Goal: Task Accomplishment & Management: Manage account settings

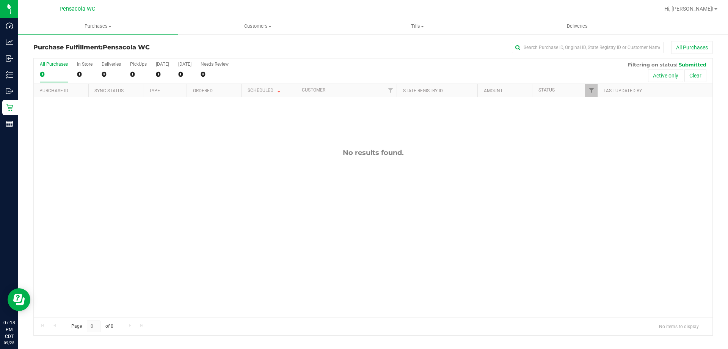
drag, startPoint x: 0, startPoint y: -19, endPoint x: 0, endPoint y: -46, distance: 27.3
click at [417, 28] on span "Tills" at bounding box center [417, 26] width 159 height 7
click at [371, 46] on span "Manage tills" at bounding box center [363, 45] width 51 height 6
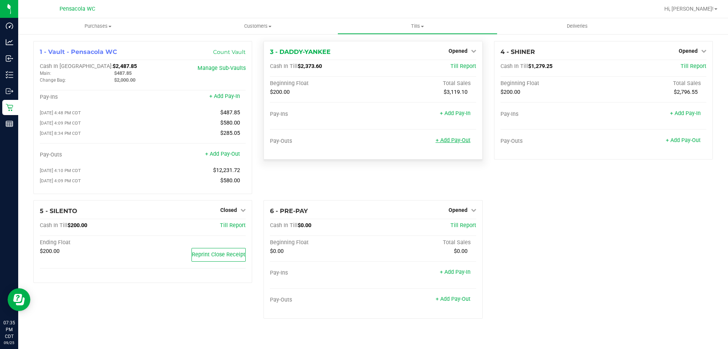
click at [459, 138] on link "+ Add Pay-Out" at bounding box center [453, 140] width 35 height 6
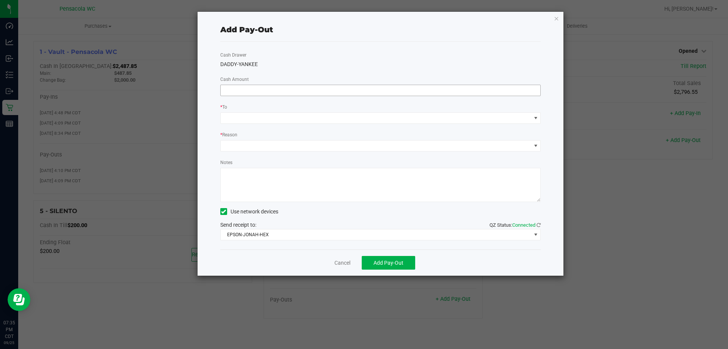
click at [392, 88] on input at bounding box center [381, 90] width 320 height 11
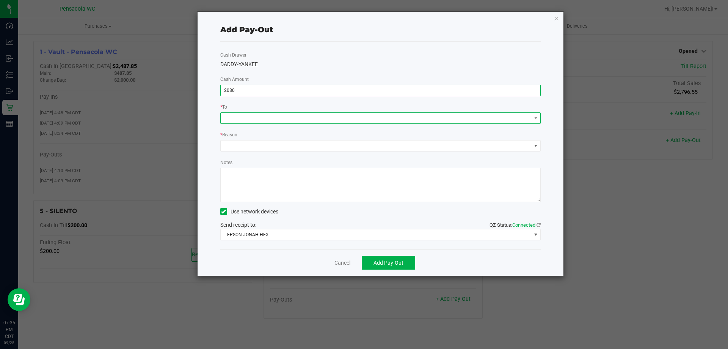
type input "$2,080.00"
click at [303, 113] on span at bounding box center [376, 118] width 311 height 11
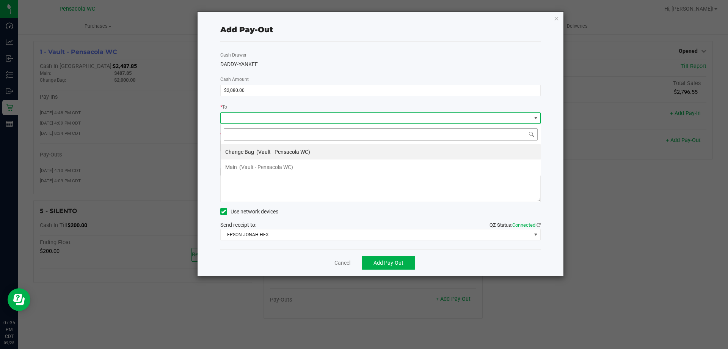
scroll to position [11, 321]
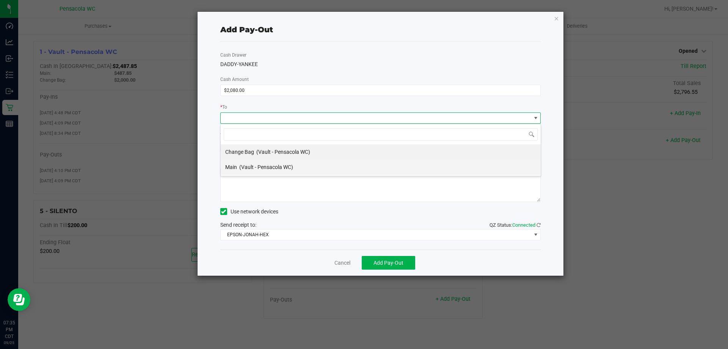
click at [257, 164] on span "(Vault - Pensacola WC)" at bounding box center [266, 167] width 54 height 6
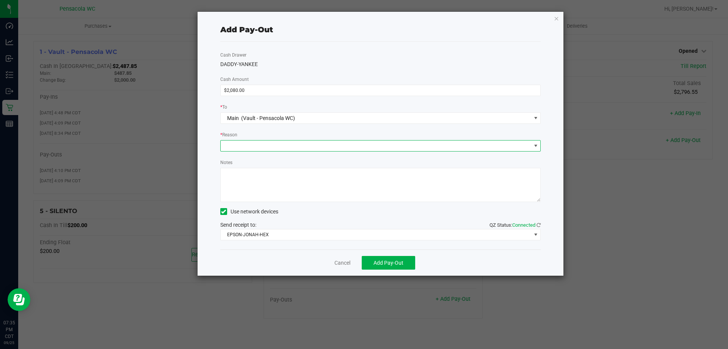
click at [255, 143] on span at bounding box center [376, 145] width 311 height 11
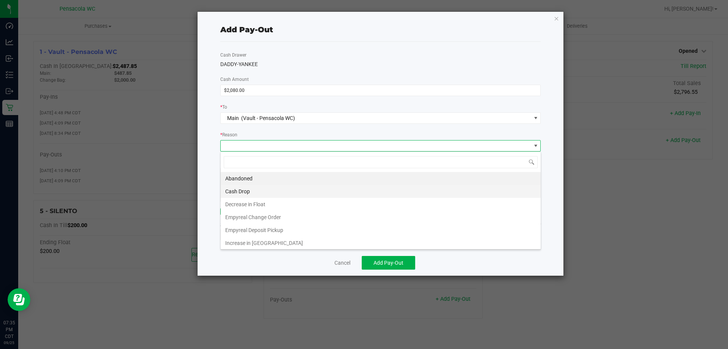
click at [265, 192] on li "Cash Drop" at bounding box center [381, 191] width 320 height 13
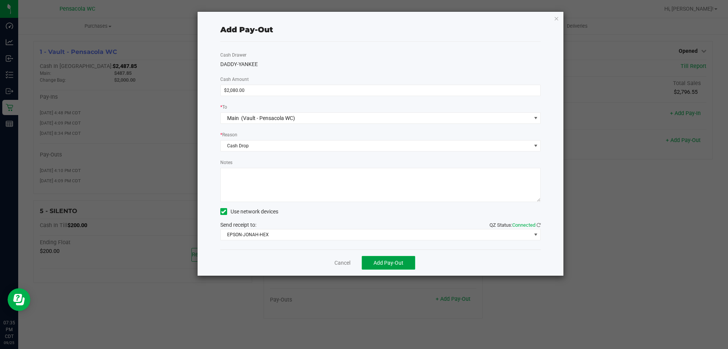
click at [389, 264] on span "Add Pay-Out" at bounding box center [389, 263] width 30 height 6
click at [347, 260] on link "Dismiss" at bounding box center [340, 263] width 18 height 8
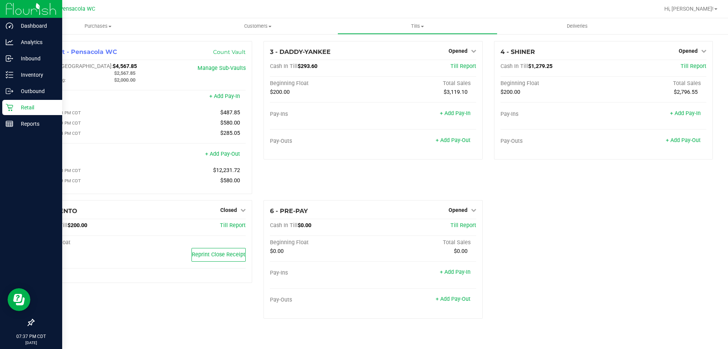
click at [11, 105] on icon at bounding box center [10, 108] width 8 height 8
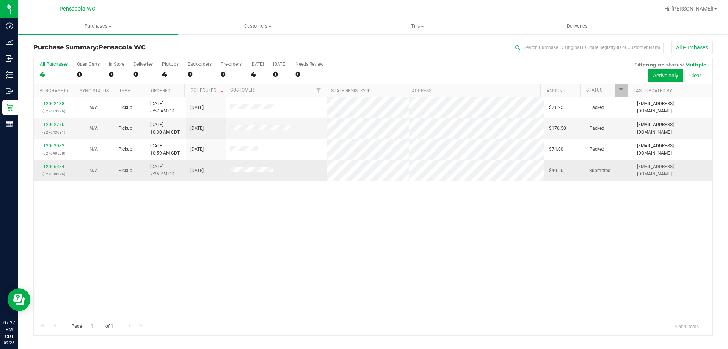
click at [58, 166] on link "12006484" at bounding box center [53, 166] width 21 height 5
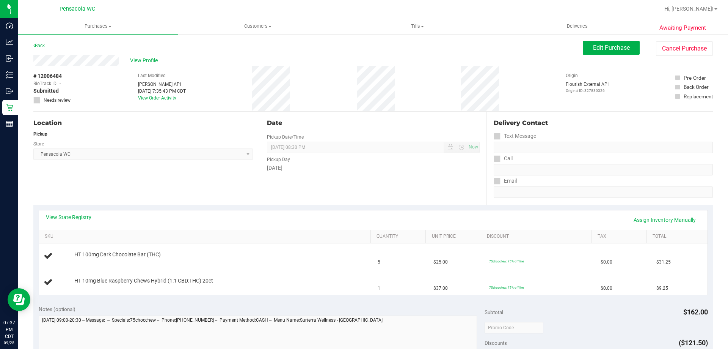
click at [88, 213] on div "View State Registry Assign Inventory Manually" at bounding box center [373, 219] width 669 height 19
click at [88, 214] on link "View State Registry" at bounding box center [69, 217] width 46 height 8
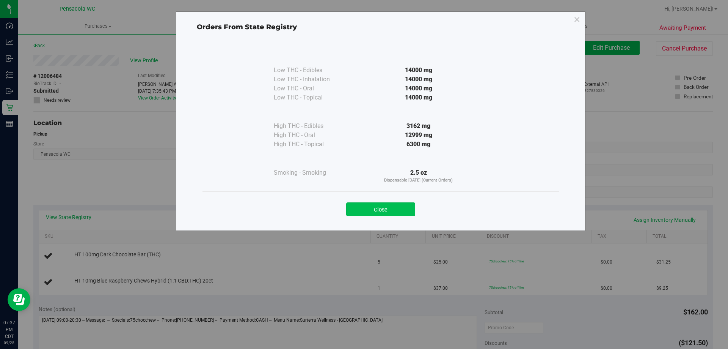
click at [404, 209] on button "Close" at bounding box center [380, 209] width 69 height 14
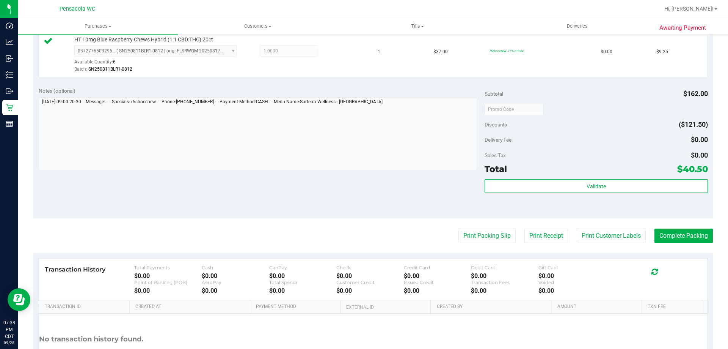
scroll to position [266, 0]
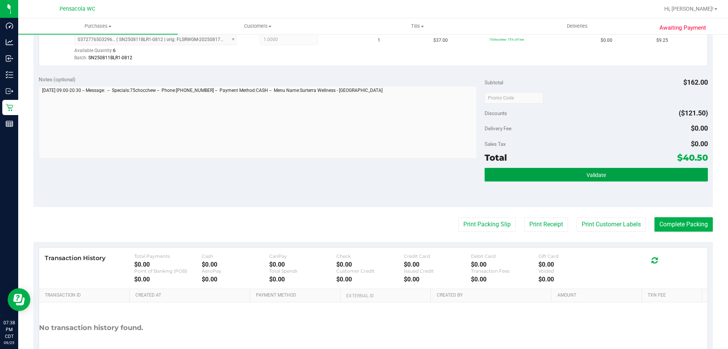
click at [560, 170] on button "Validate" at bounding box center [596, 175] width 223 height 14
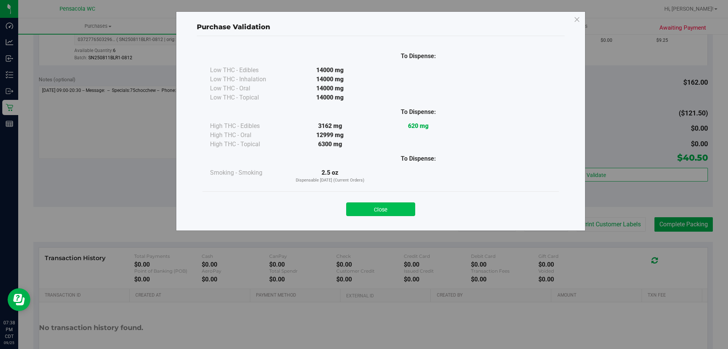
click at [393, 206] on button "Close" at bounding box center [380, 209] width 69 height 14
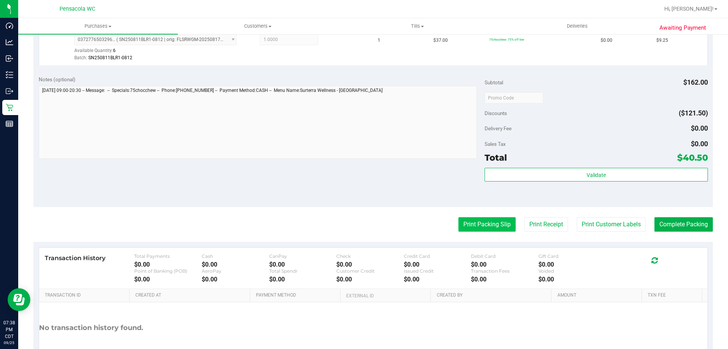
click at [479, 229] on button "Print Packing Slip" at bounding box center [487, 224] width 57 height 14
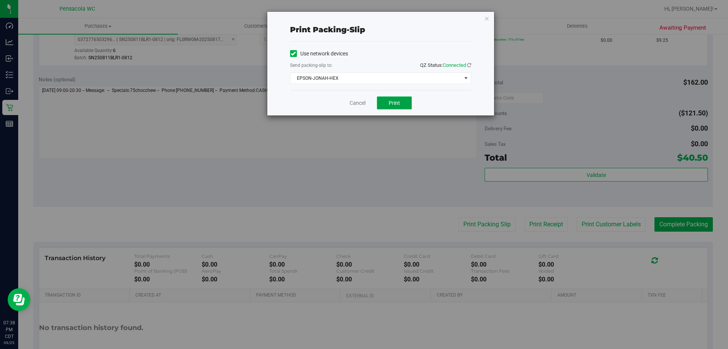
click at [398, 101] on span "Print" at bounding box center [394, 103] width 11 height 6
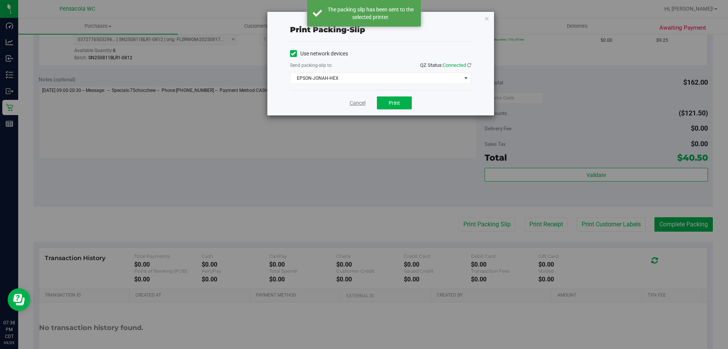
click at [359, 104] on link "Cancel" at bounding box center [358, 103] width 16 height 8
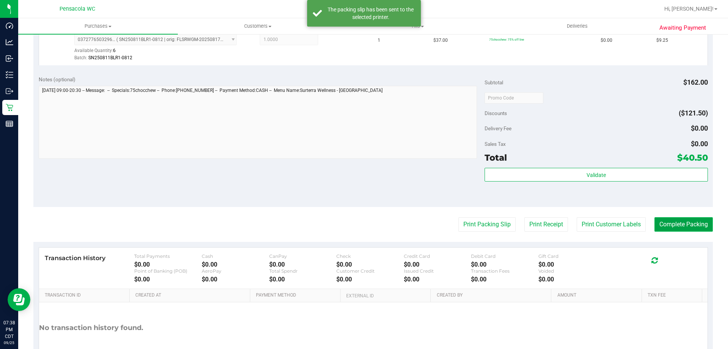
click at [662, 222] on button "Complete Packing" at bounding box center [684, 224] width 58 height 14
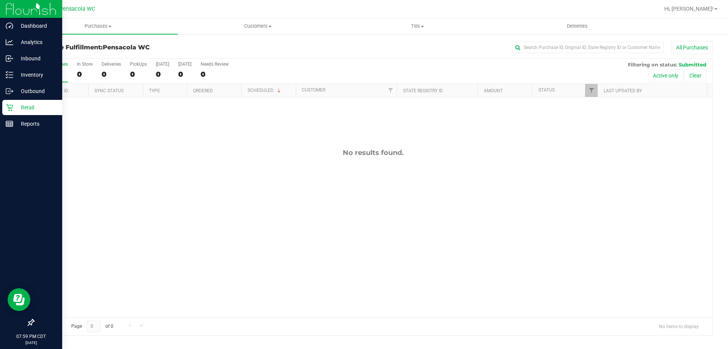
click at [9, 103] on div "Retail" at bounding box center [32, 107] width 60 height 15
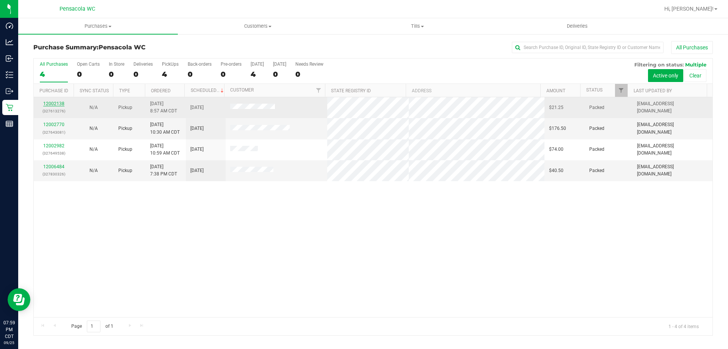
click at [58, 104] on link "12002138" at bounding box center [53, 103] width 21 height 5
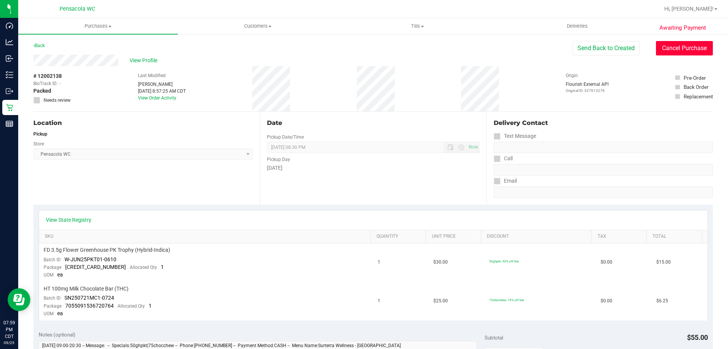
click at [675, 50] on button "Cancel Purchase" at bounding box center [684, 48] width 57 height 14
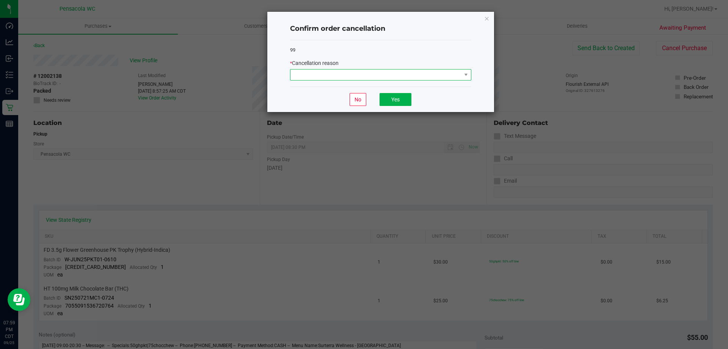
click at [448, 78] on span at bounding box center [376, 74] width 171 height 11
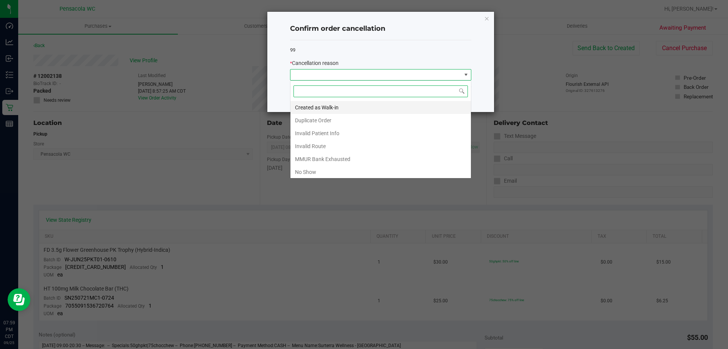
scroll to position [11, 181]
click at [315, 173] on li "No Show" at bounding box center [381, 171] width 181 height 13
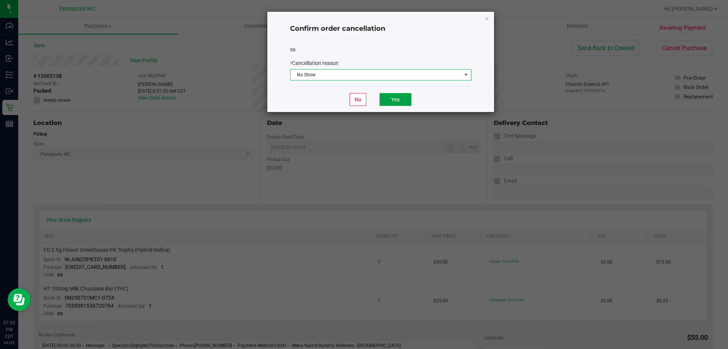
click at [397, 99] on button "Yes" at bounding box center [396, 99] width 32 height 13
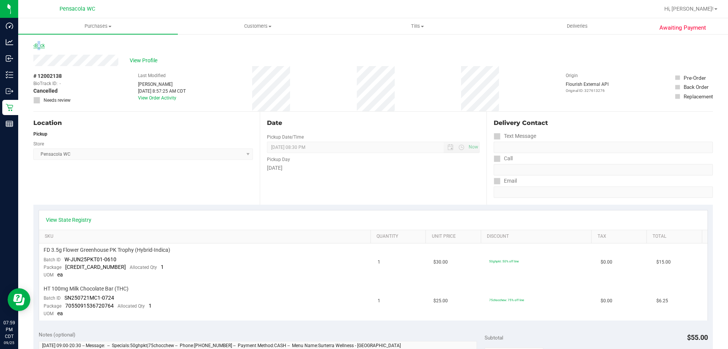
click at [38, 44] on link "Back" at bounding box center [38, 45] width 11 height 5
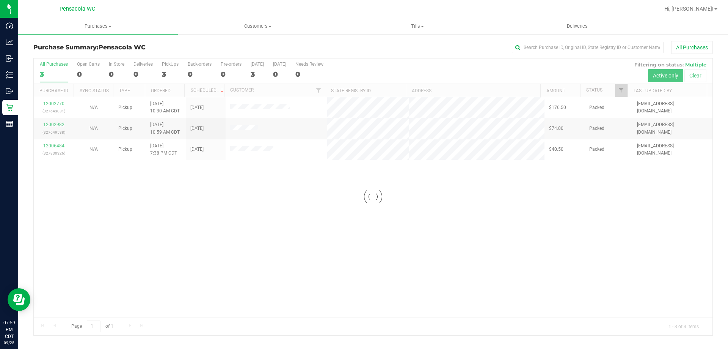
click at [58, 104] on div at bounding box center [373, 196] width 679 height 277
click at [58, 104] on link "12002770" at bounding box center [53, 103] width 21 height 5
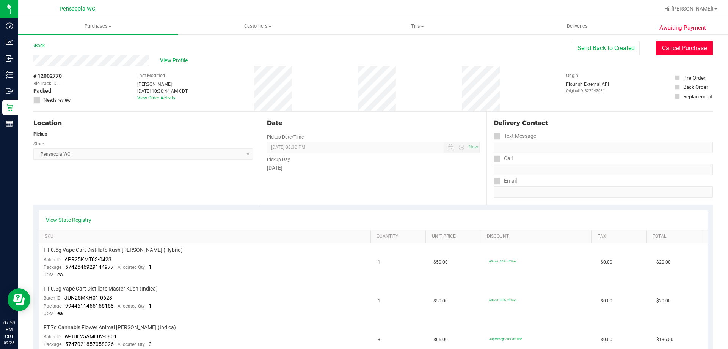
click at [666, 46] on button "Cancel Purchase" at bounding box center [684, 48] width 57 height 14
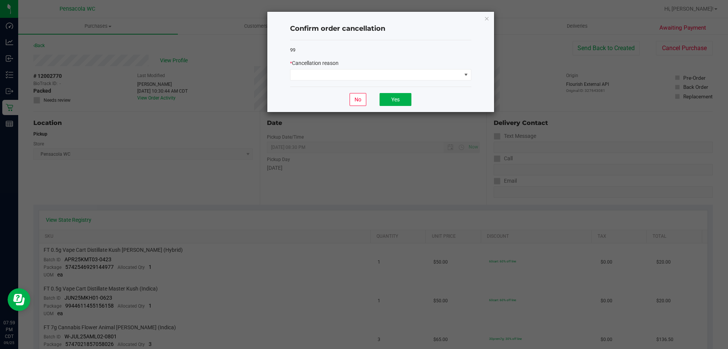
click at [436, 66] on div "* Cancellation reason" at bounding box center [380, 63] width 181 height 8
click at [431, 77] on span at bounding box center [376, 74] width 171 height 11
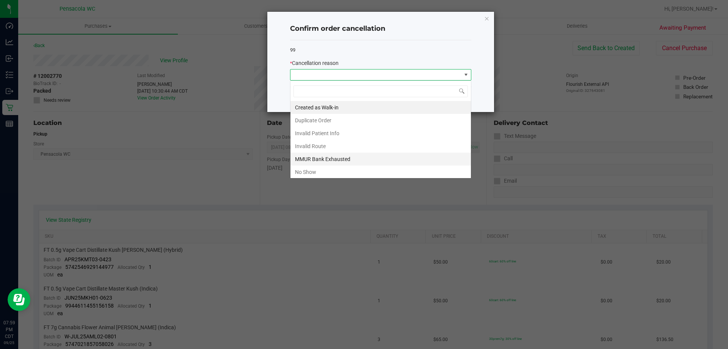
scroll to position [11, 181]
click at [324, 173] on li "No Show" at bounding box center [381, 171] width 181 height 13
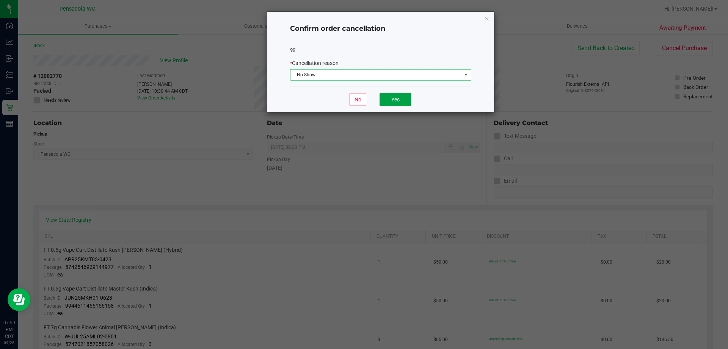
click at [401, 96] on button "Yes" at bounding box center [396, 99] width 32 height 13
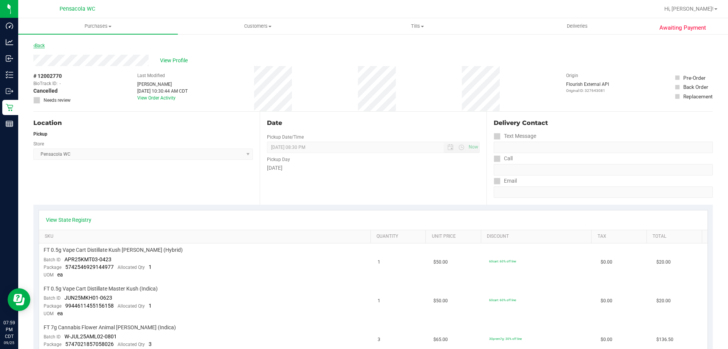
click at [39, 43] on link "Back" at bounding box center [38, 45] width 11 height 5
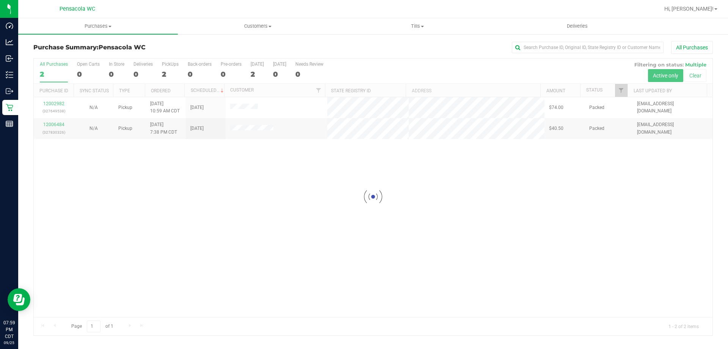
click at [59, 104] on div at bounding box center [373, 196] width 679 height 277
click at [59, 104] on link "12002982" at bounding box center [53, 103] width 21 height 5
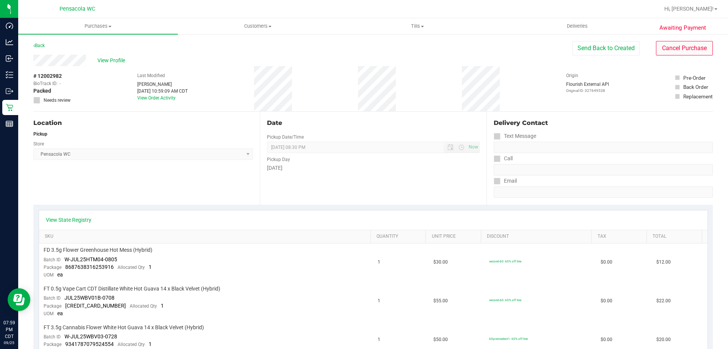
drag, startPoint x: 681, startPoint y: 39, endPoint x: 682, endPoint y: 47, distance: 7.7
click at [682, 47] on button "Cancel Purchase" at bounding box center [684, 48] width 57 height 14
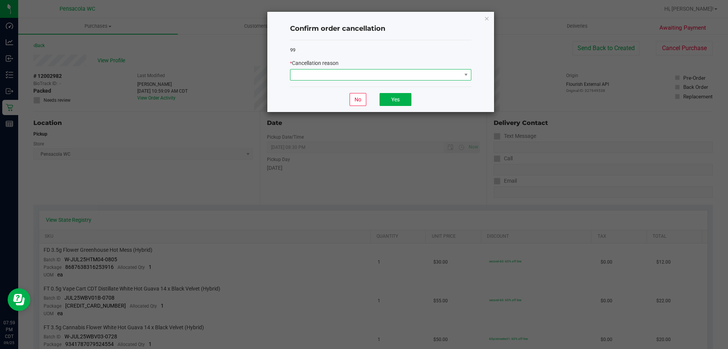
click at [433, 74] on span at bounding box center [376, 74] width 171 height 11
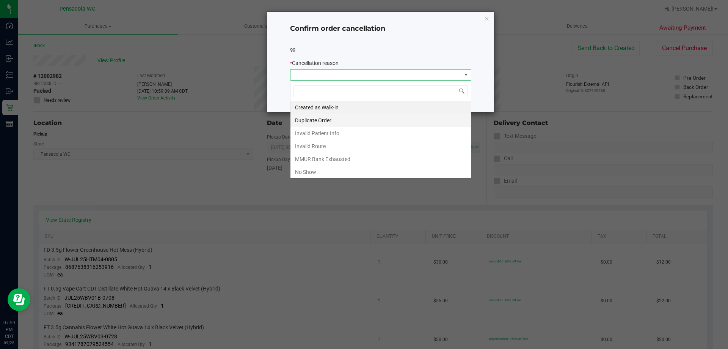
scroll to position [11, 181]
click at [325, 172] on li "No Show" at bounding box center [381, 171] width 181 height 13
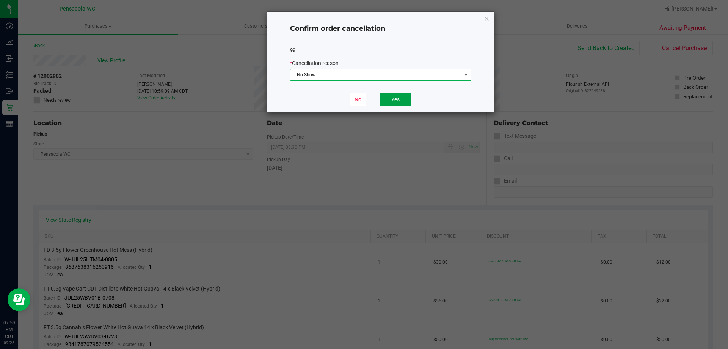
click at [395, 94] on button "Yes" at bounding box center [396, 99] width 32 height 13
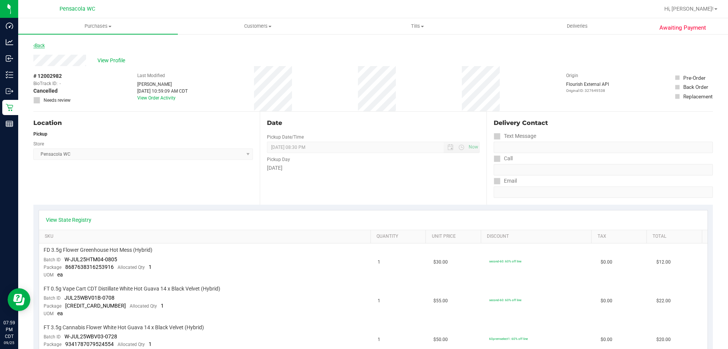
click at [36, 46] on link "Back" at bounding box center [38, 45] width 11 height 5
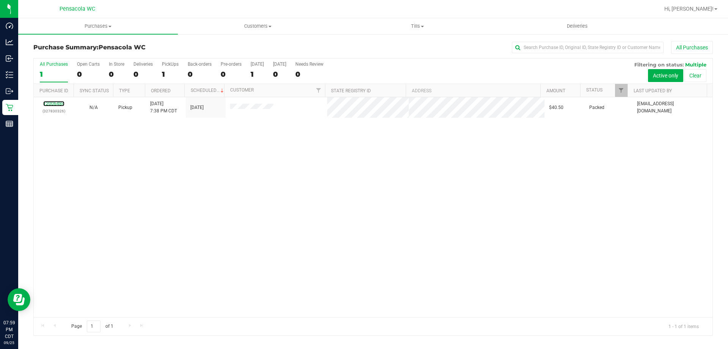
click at [58, 102] on link "12006484" at bounding box center [53, 103] width 21 height 5
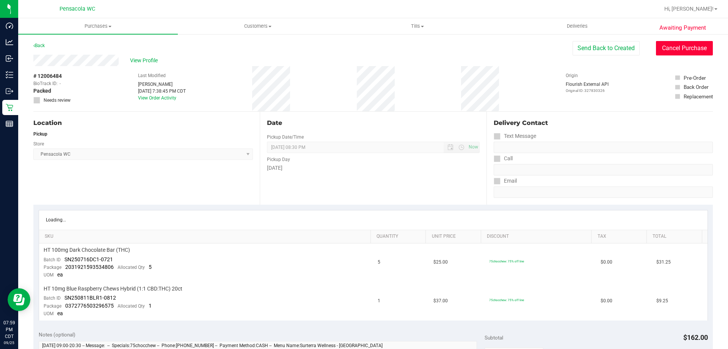
click at [679, 49] on button "Cancel Purchase" at bounding box center [684, 48] width 57 height 14
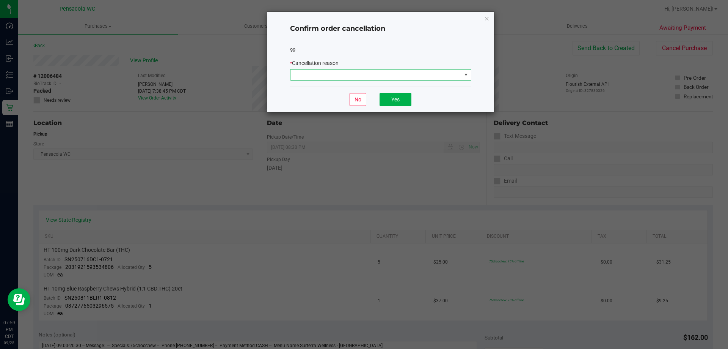
click at [431, 71] on span at bounding box center [376, 74] width 171 height 11
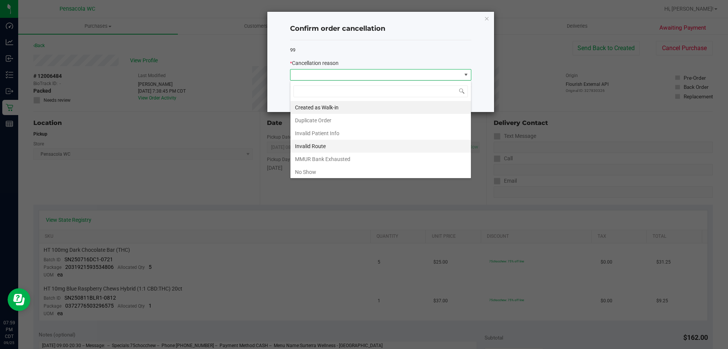
scroll to position [11, 181]
click at [319, 171] on li "No Show" at bounding box center [381, 171] width 181 height 13
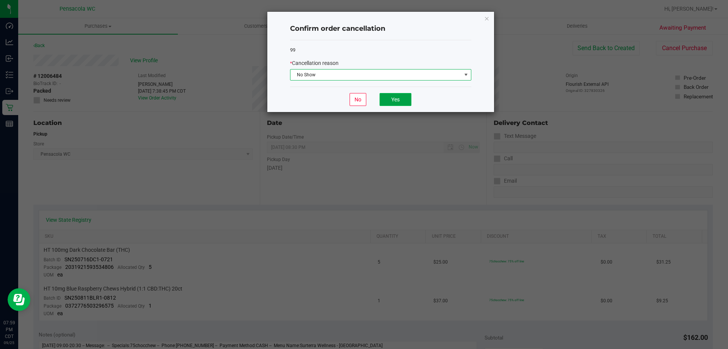
click at [393, 100] on button "Yes" at bounding box center [396, 99] width 32 height 13
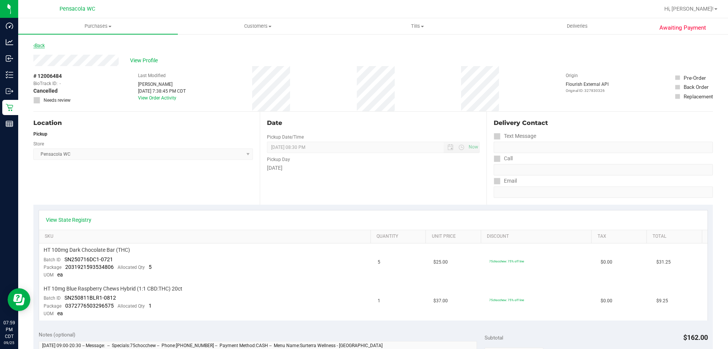
click at [41, 44] on link "Back" at bounding box center [38, 45] width 11 height 5
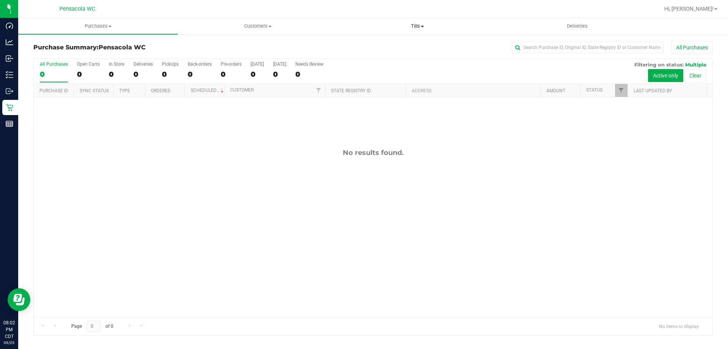
click at [418, 25] on span "Tills" at bounding box center [417, 26] width 159 height 7
click at [380, 48] on span "Manage tills" at bounding box center [363, 45] width 51 height 6
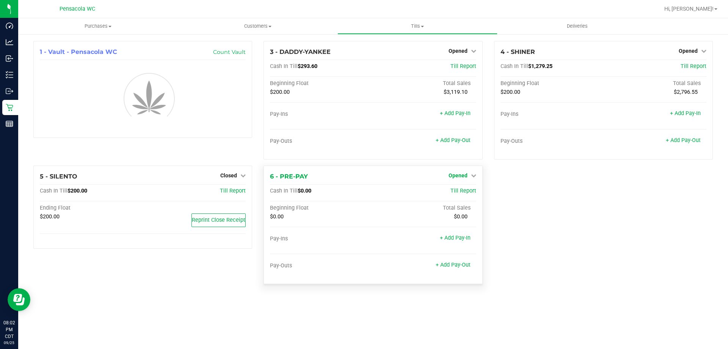
click at [475, 175] on icon at bounding box center [473, 175] width 5 height 5
click at [459, 192] on div "1 - Vault - Pensacola WC Count Vault 3 - DADDY-YANKEE Opened Close Till Cash In…" at bounding box center [373, 165] width 691 height 249
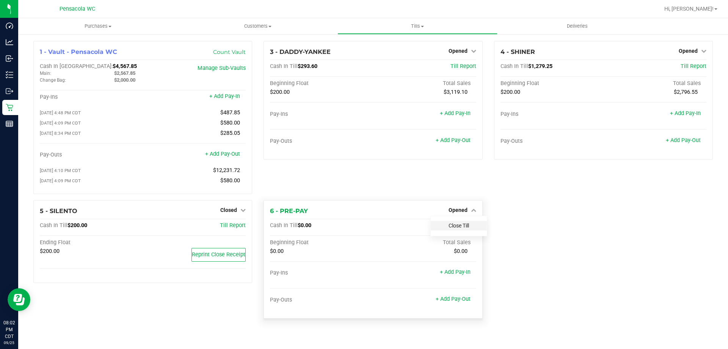
click at [457, 228] on link "Close Till" at bounding box center [459, 225] width 20 height 6
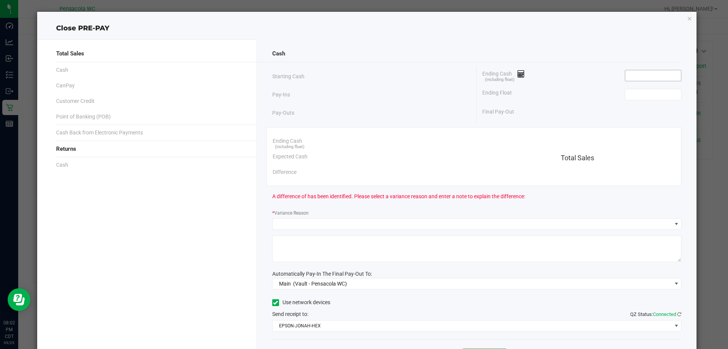
click at [650, 73] on input at bounding box center [654, 75] width 56 height 11
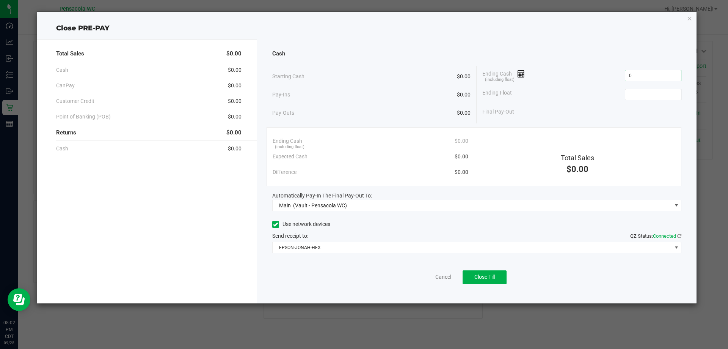
type input "$0.00"
click at [646, 95] on input at bounding box center [654, 94] width 56 height 11
type input "$0.00"
click at [488, 274] on span "Close Till" at bounding box center [485, 277] width 20 height 6
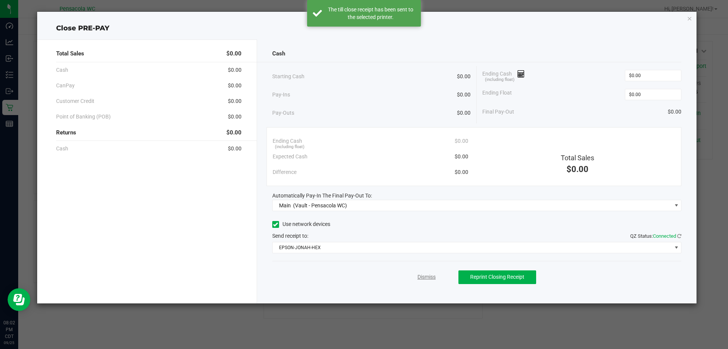
click at [430, 276] on link "Dismiss" at bounding box center [427, 277] width 18 height 8
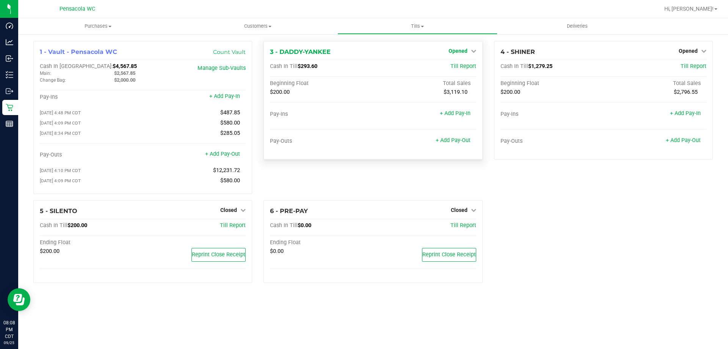
click at [459, 52] on span "Opened" at bounding box center [458, 51] width 19 height 6
click at [461, 69] on link "Close Till" at bounding box center [459, 67] width 20 height 6
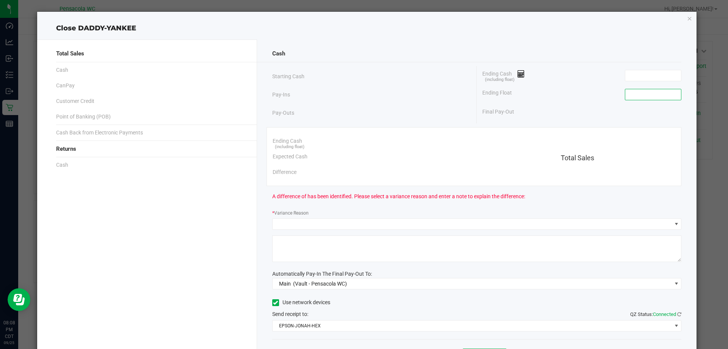
click at [632, 98] on input at bounding box center [654, 94] width 56 height 11
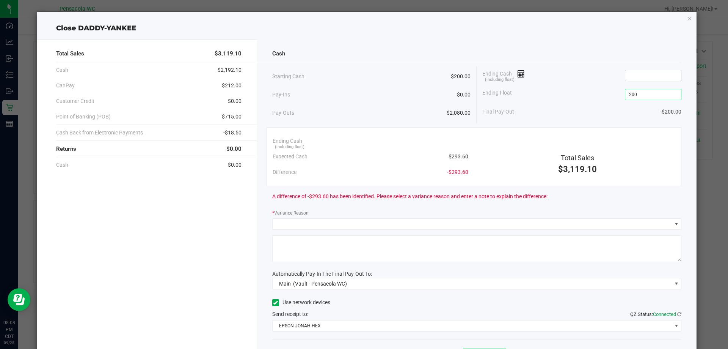
type input "$200.00"
click at [653, 76] on input at bounding box center [654, 75] width 56 height 11
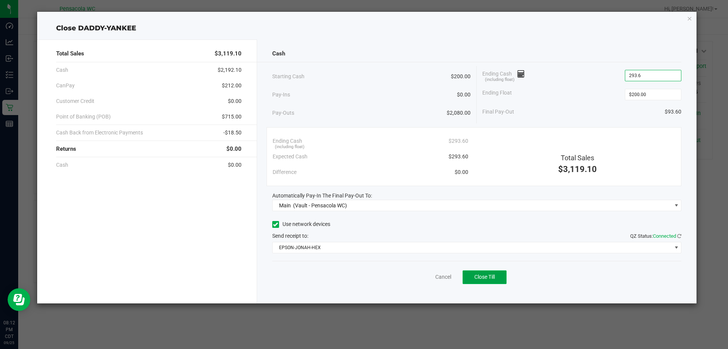
click at [494, 278] on span "Close Till" at bounding box center [485, 277] width 20 height 6
type input "$293.60"
click at [430, 274] on link "Dismiss" at bounding box center [427, 277] width 18 height 8
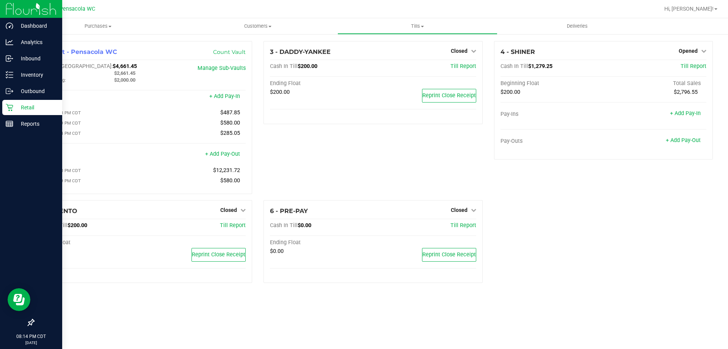
click at [7, 108] on icon at bounding box center [10, 108] width 8 height 8
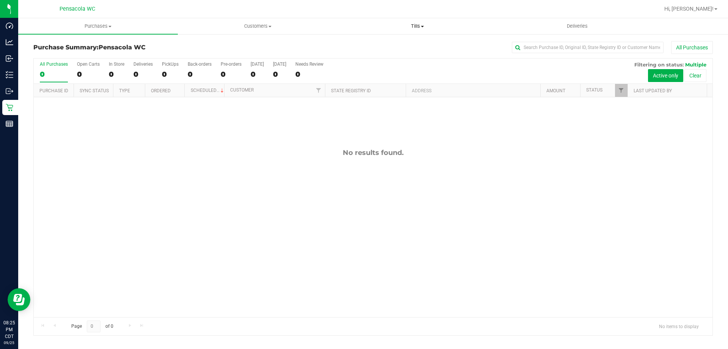
click at [418, 27] on span "Tills" at bounding box center [417, 26] width 159 height 7
click at [370, 46] on span "Manage tills" at bounding box center [363, 45] width 51 height 6
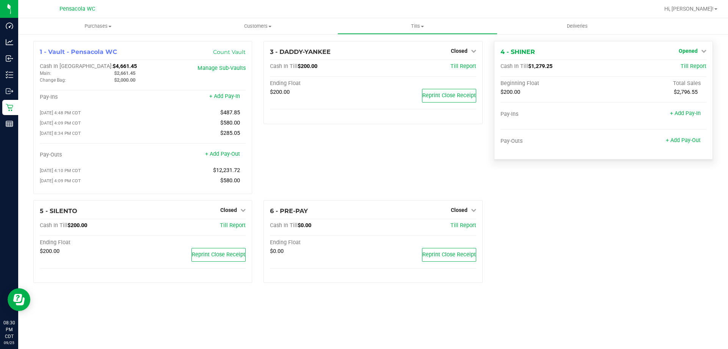
click at [697, 50] on span "Opened" at bounding box center [688, 51] width 19 height 6
click at [692, 67] on link "Close Till" at bounding box center [689, 67] width 20 height 6
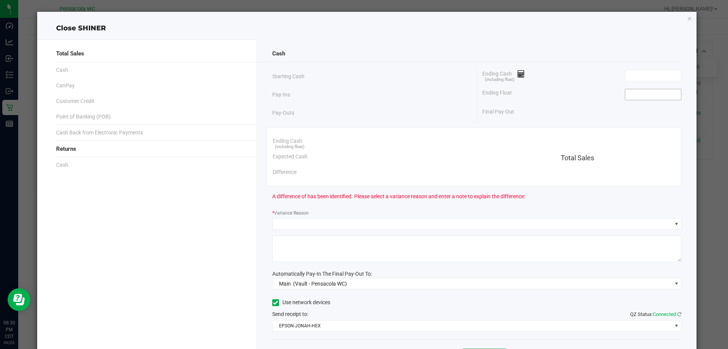
click at [656, 95] on input at bounding box center [654, 94] width 56 height 11
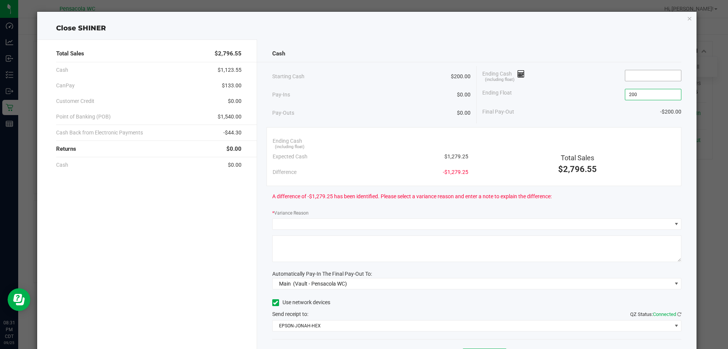
type input "$200.00"
click at [650, 72] on input at bounding box center [654, 75] width 56 height 11
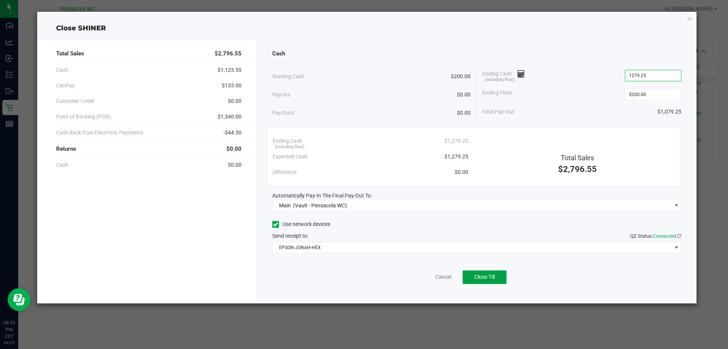
click at [482, 279] on span "Close Till" at bounding box center [485, 277] width 20 height 6
type input "$1,279.25"
drag, startPoint x: 430, startPoint y: 278, endPoint x: 426, endPoint y: 274, distance: 5.6
click at [429, 277] on link "Dismiss" at bounding box center [427, 277] width 18 height 8
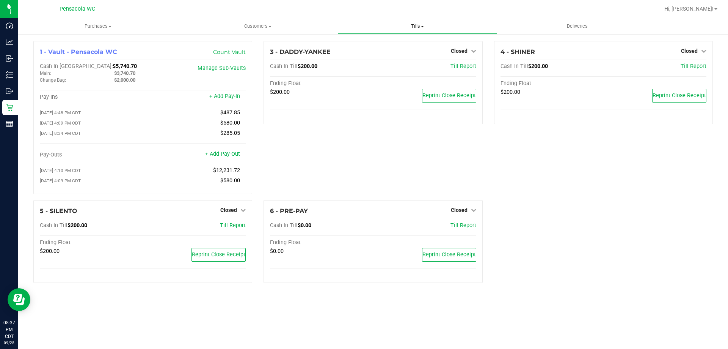
click at [419, 24] on span "Tills" at bounding box center [417, 26] width 159 height 7
click at [405, 53] on span "Reconcile e-payments" at bounding box center [376, 55] width 76 height 6
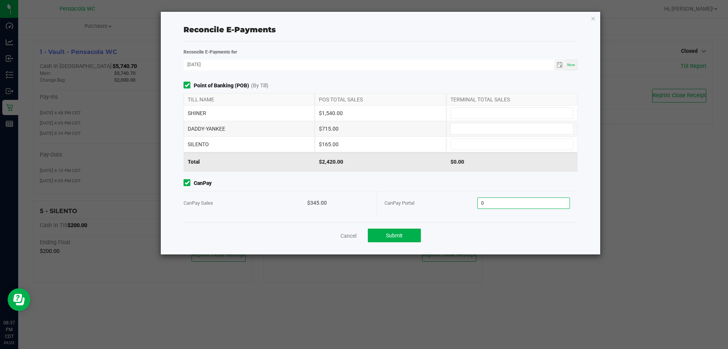
click at [502, 206] on input "0" at bounding box center [524, 203] width 92 height 11
type input "$345.00"
click at [476, 112] on input at bounding box center [512, 113] width 122 height 11
type input "$1,540.00"
click at [478, 125] on input at bounding box center [512, 128] width 122 height 11
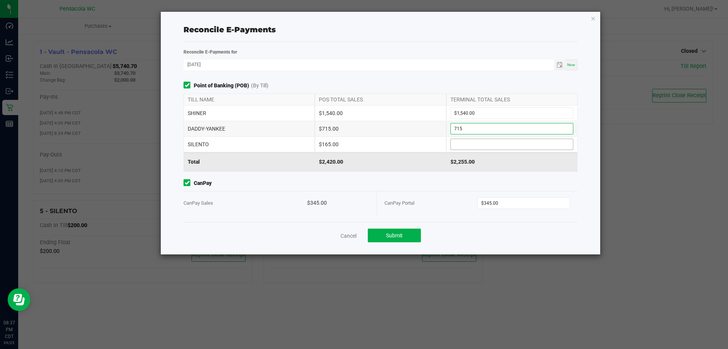
type input "$715.00"
click at [489, 141] on input at bounding box center [512, 144] width 122 height 11
type input "$165.00"
click at [399, 228] on div "Cancel Submit" at bounding box center [381, 235] width 394 height 26
click at [399, 228] on button "Submit" at bounding box center [394, 235] width 53 height 14
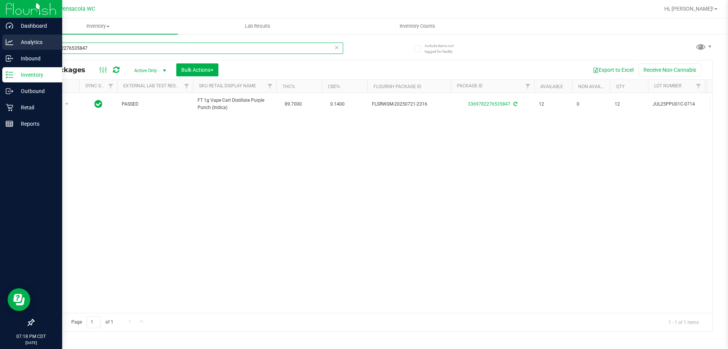
drag, startPoint x: 129, startPoint y: 49, endPoint x: 0, endPoint y: 46, distance: 128.3
click at [1, 46] on div "Dashboard Analytics Inbound Inventory Outbound Retail Reports 07:18 PM CDT 09/2…" at bounding box center [364, 174] width 728 height 349
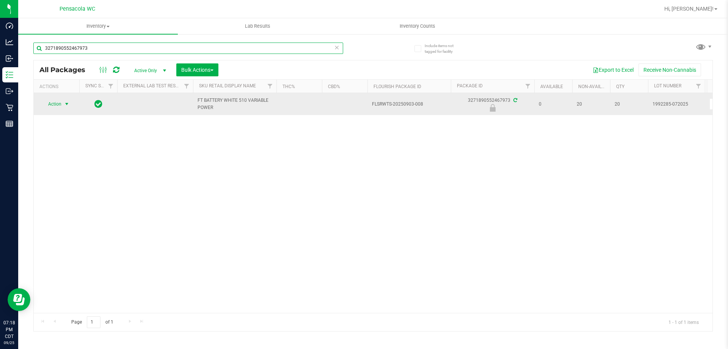
type input "3271890552467973"
click at [60, 102] on span "Action" at bounding box center [51, 104] width 20 height 11
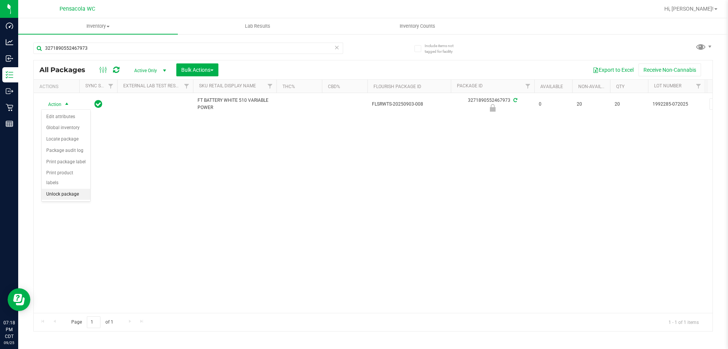
click at [69, 189] on li "Unlock package" at bounding box center [66, 194] width 49 height 11
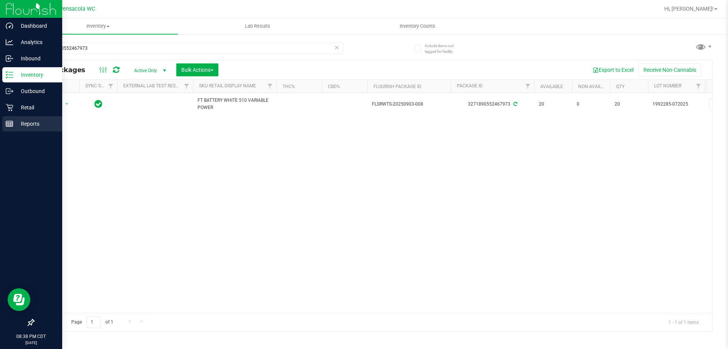
click at [10, 121] on rect at bounding box center [9, 123] width 7 height 5
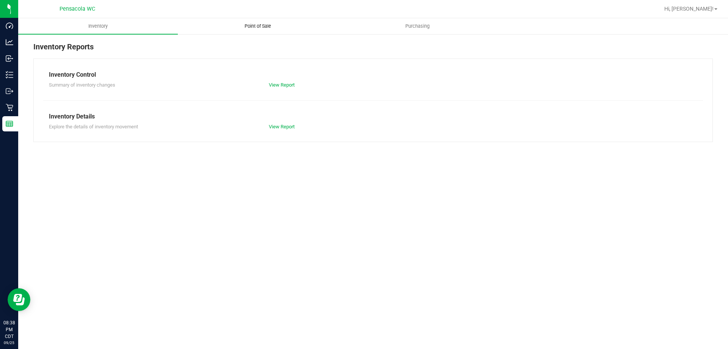
click at [252, 26] on span "Point of Sale" at bounding box center [257, 26] width 47 height 7
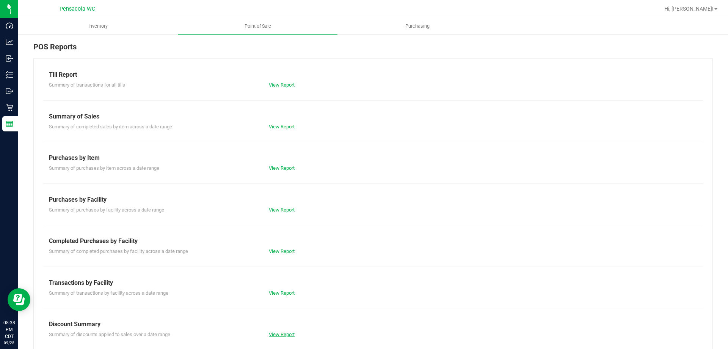
click at [286, 333] on link "View Report" at bounding box center [282, 334] width 26 height 6
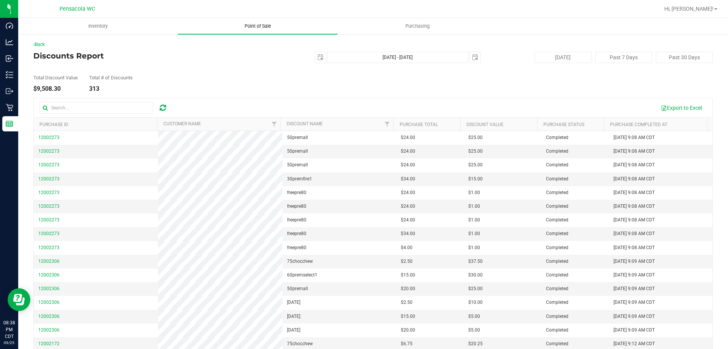
click at [253, 26] on span "Point of Sale" at bounding box center [257, 26] width 47 height 7
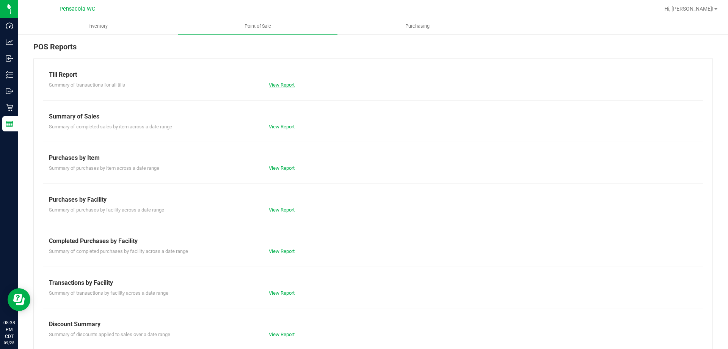
click at [283, 85] on link "View Report" at bounding box center [282, 85] width 26 height 6
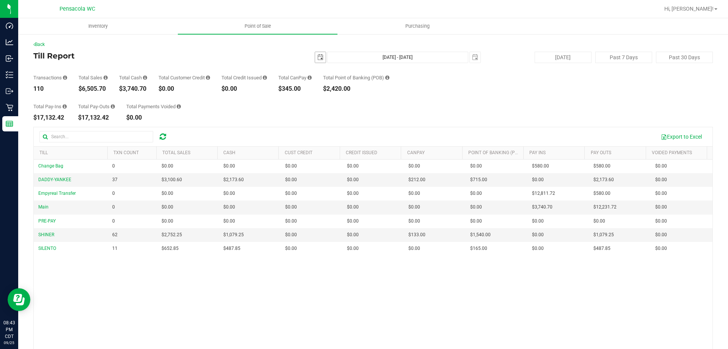
click at [319, 58] on span "select" at bounding box center [321, 57] width 6 height 6
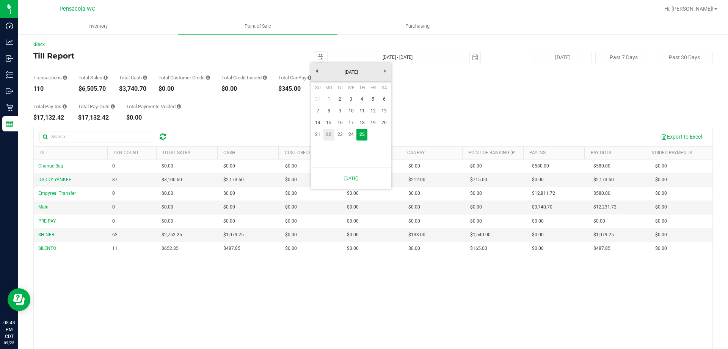
click at [325, 136] on link "22" at bounding box center [329, 135] width 11 height 12
type input "[DATE]"
type input "[DATE] - [DATE]"
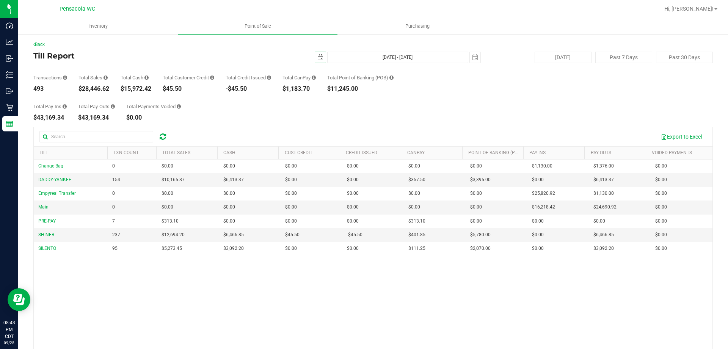
click at [318, 54] on span "select" at bounding box center [320, 57] width 11 height 11
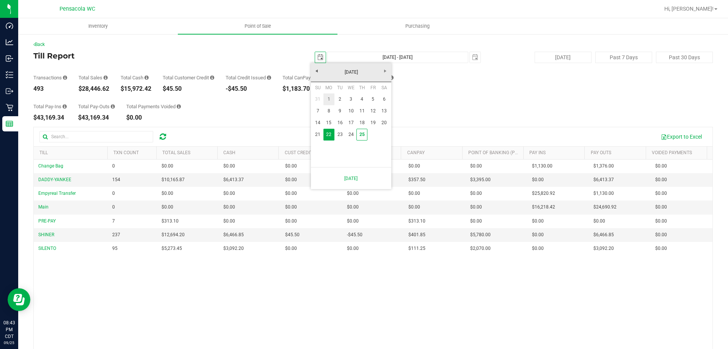
click at [328, 97] on link "1" at bounding box center [329, 99] width 11 height 12
type input "[DATE]"
type input "[DATE] - [DATE]"
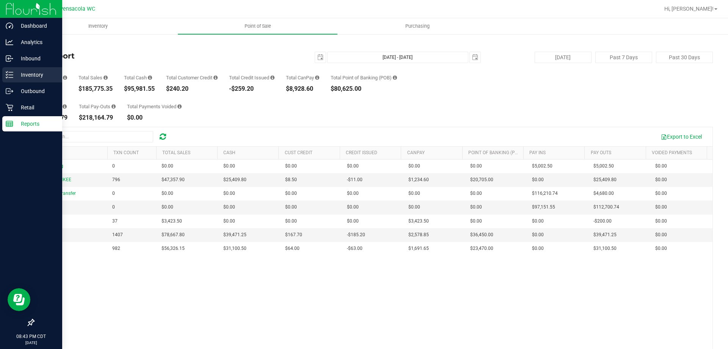
click at [12, 75] on icon at bounding box center [10, 75] width 8 height 8
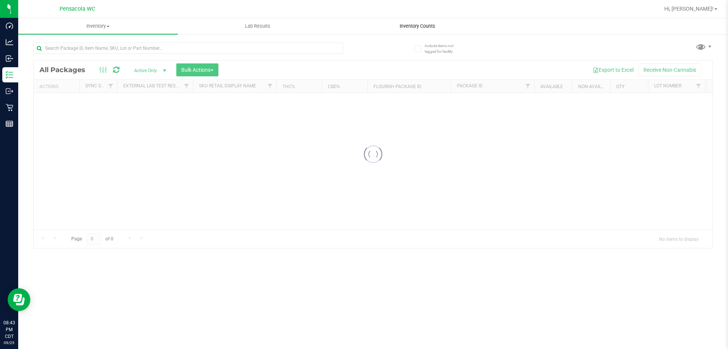
click at [410, 24] on span "Inventory Counts" at bounding box center [418, 26] width 56 height 7
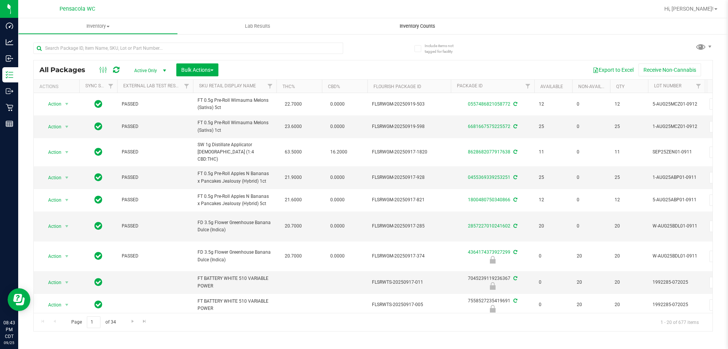
click at [423, 23] on span "Inventory Counts" at bounding box center [418, 26] width 56 height 7
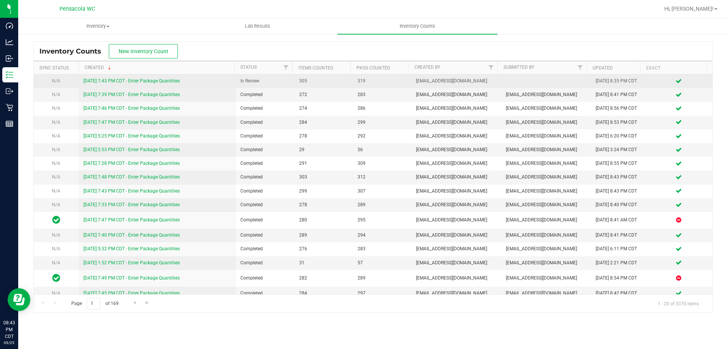
click at [171, 81] on link "[DATE] 7:43 PM CDT - Enter Package Quantities" at bounding box center [131, 80] width 96 height 5
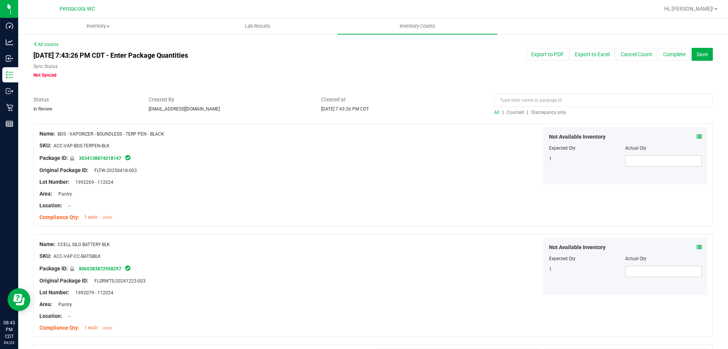
click at [540, 113] on span "Discrepancy only" at bounding box center [549, 112] width 35 height 5
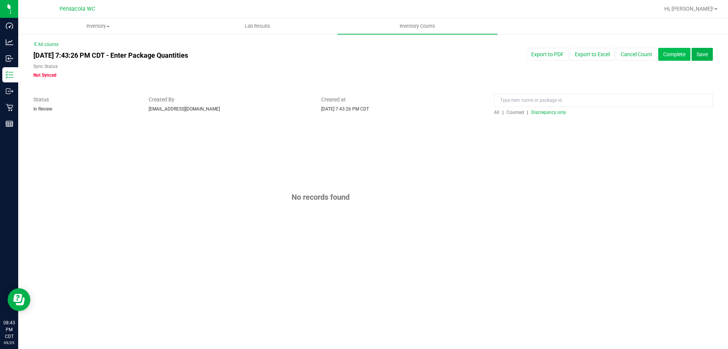
click at [683, 54] on button "Complete" at bounding box center [675, 54] width 32 height 13
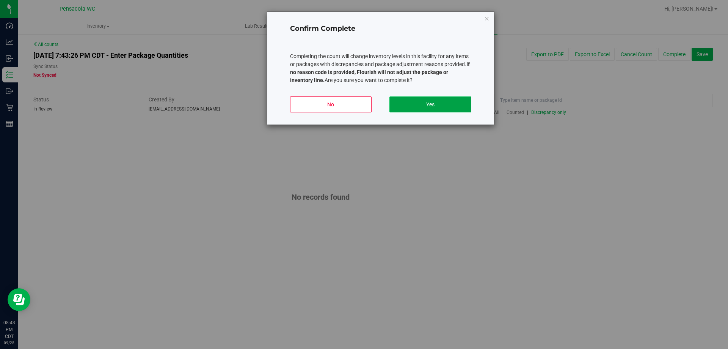
click at [458, 104] on button "Yes" at bounding box center [431, 104] width 82 height 16
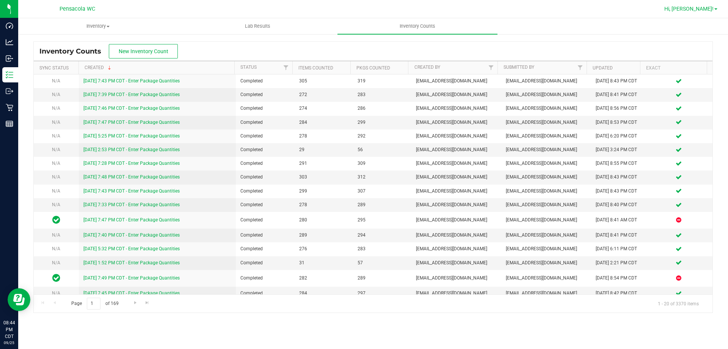
click at [711, 8] on span "Hi, [PERSON_NAME]!" at bounding box center [689, 9] width 49 height 6
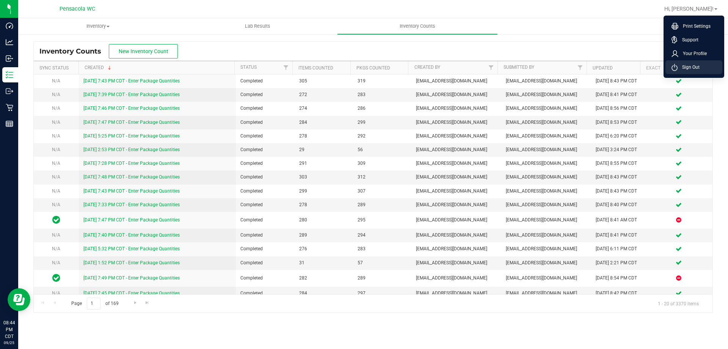
click at [679, 68] on span "Sign Out" at bounding box center [689, 67] width 22 height 8
